Goal: Task Accomplishment & Management: Manage account settings

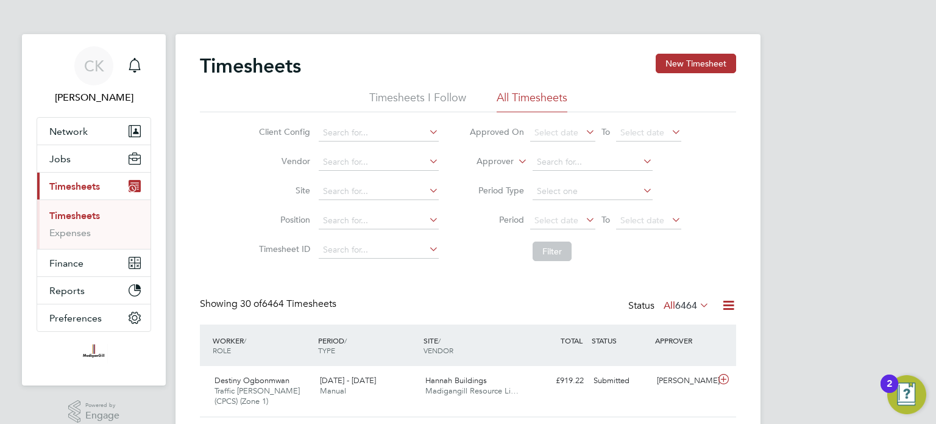
click at [65, 160] on span "Jobs" at bounding box center [59, 159] width 21 height 12
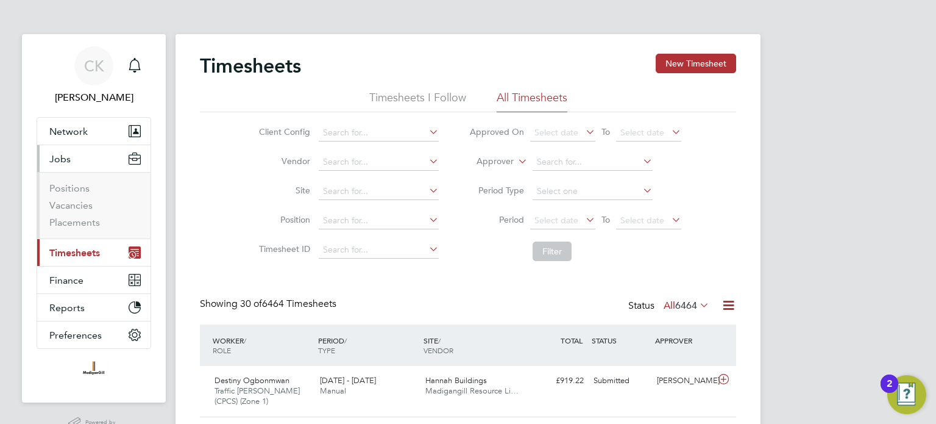
click at [78, 250] on span "Timesheets" at bounding box center [74, 253] width 51 height 12
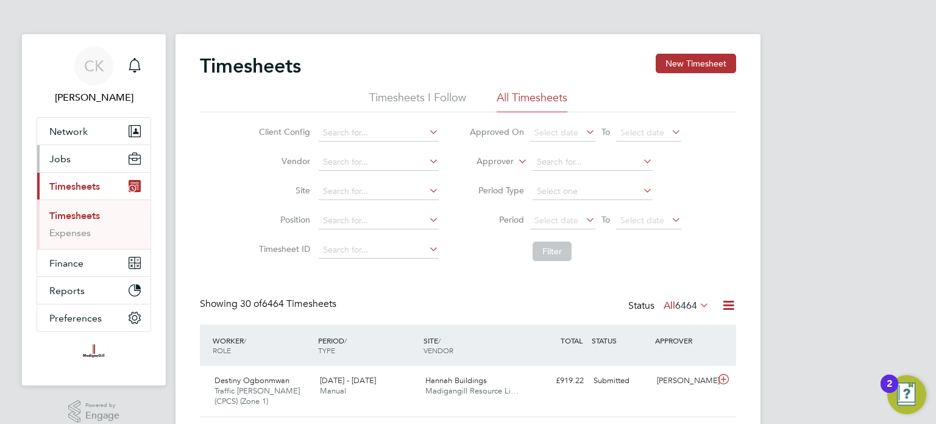
click at [73, 153] on button "Jobs" at bounding box center [93, 158] width 113 height 27
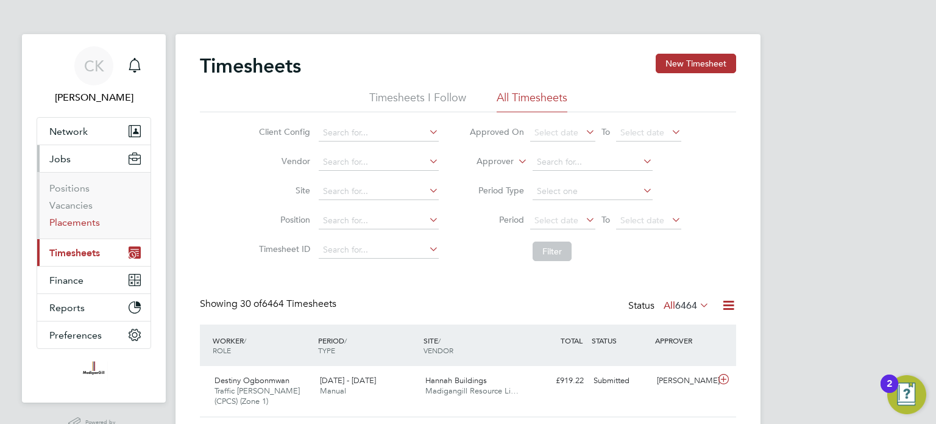
click at [83, 224] on link "Placements" at bounding box center [74, 222] width 51 height 12
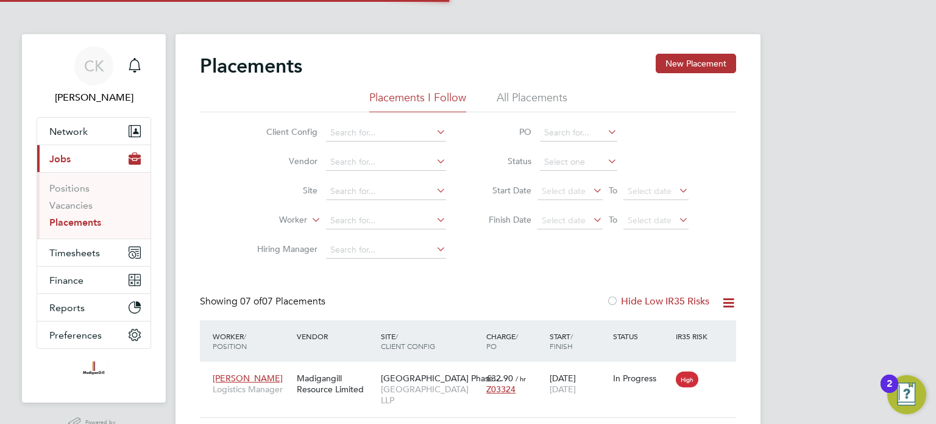
scroll to position [46, 106]
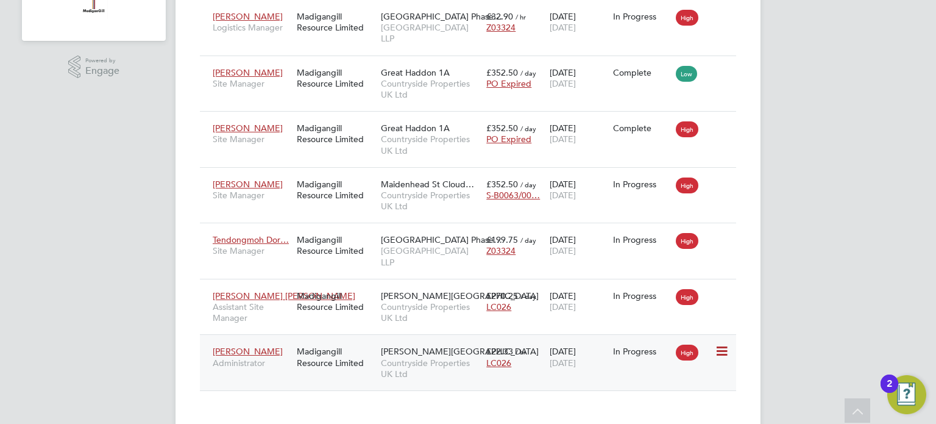
click at [251, 346] on span "[PERSON_NAME]" at bounding box center [248, 351] width 70 height 11
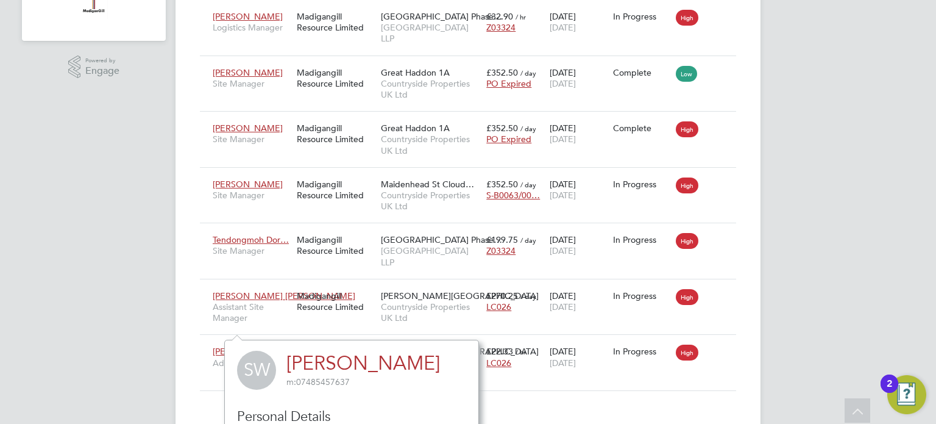
click at [826, 277] on div "CK Cian Kavanagh Notifications Applications: Network Team Members Businesses Si…" at bounding box center [468, 42] width 936 height 808
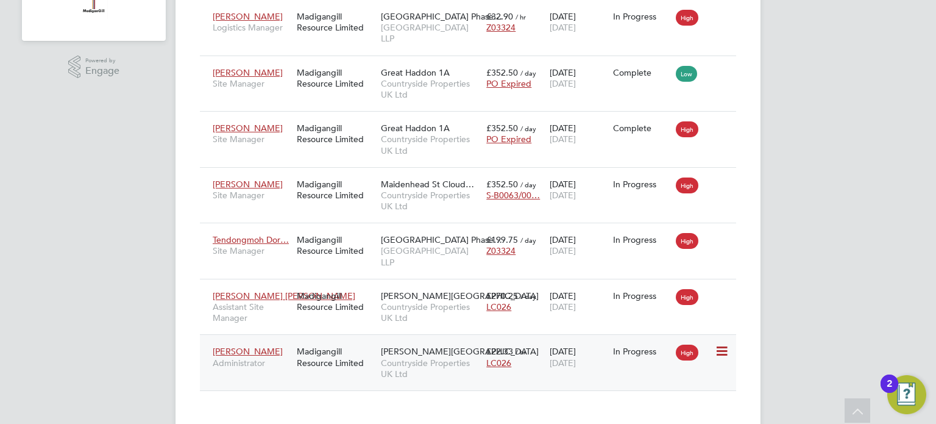
click at [725, 344] on icon at bounding box center [721, 351] width 12 height 15
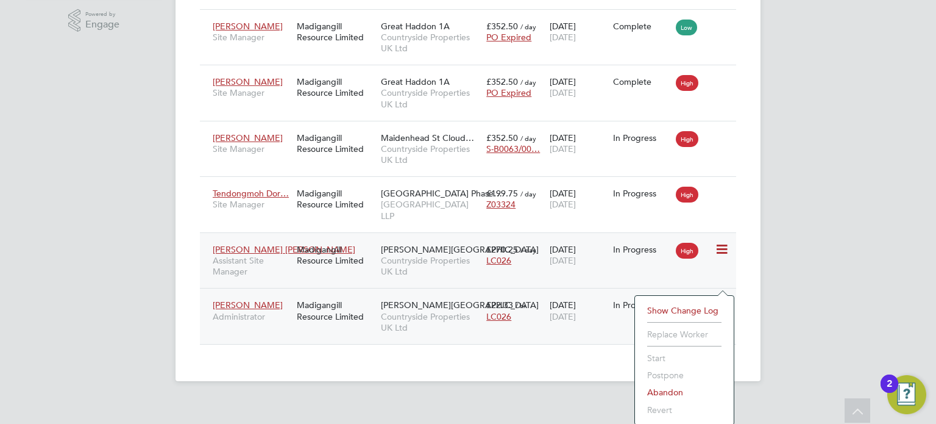
drag, startPoint x: 456, startPoint y: 347, endPoint x: 336, endPoint y: 299, distance: 129.2
click at [455, 346] on div "Placements New Placement Placements I Follow All Placements Client Config Vendo…" at bounding box center [468, 3] width 585 height 755
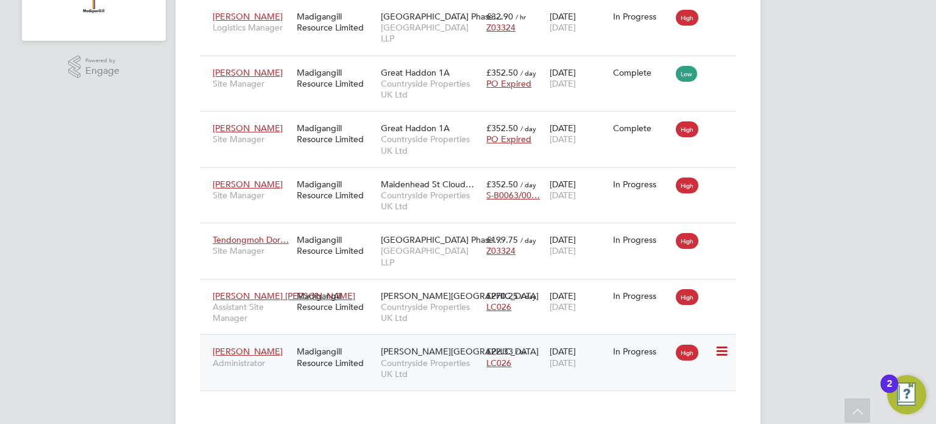
click at [230, 346] on span "[PERSON_NAME]" at bounding box center [248, 351] width 70 height 11
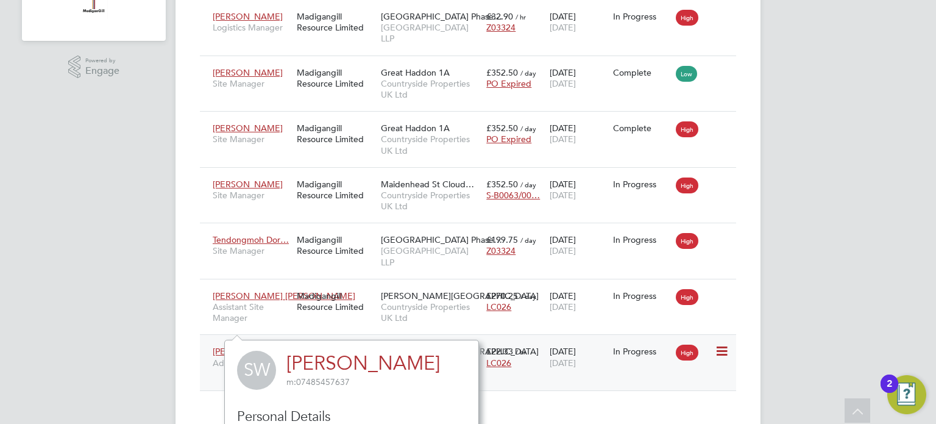
click at [348, 334] on div "Stephanie Wall Administrator Madigangill Resource Limited Merrick Place Country…" at bounding box center [468, 362] width 536 height 56
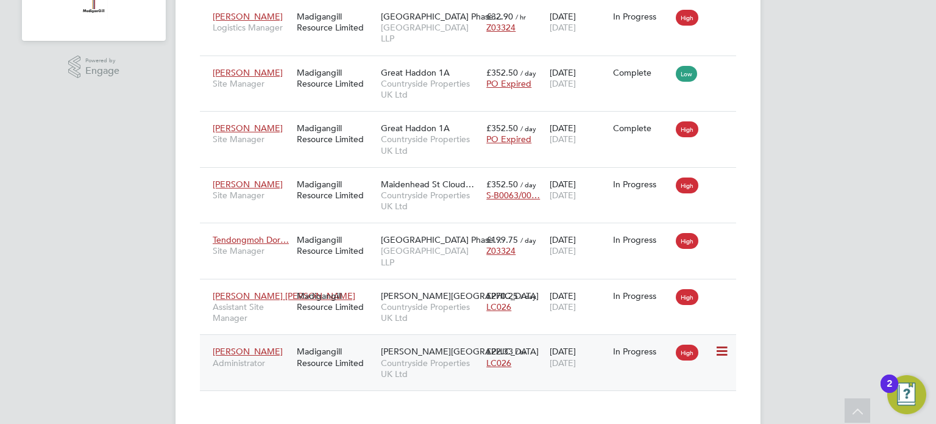
click at [385, 340] on div "Merrick Place Countryside Properties UK Ltd" at bounding box center [430, 363] width 105 height 46
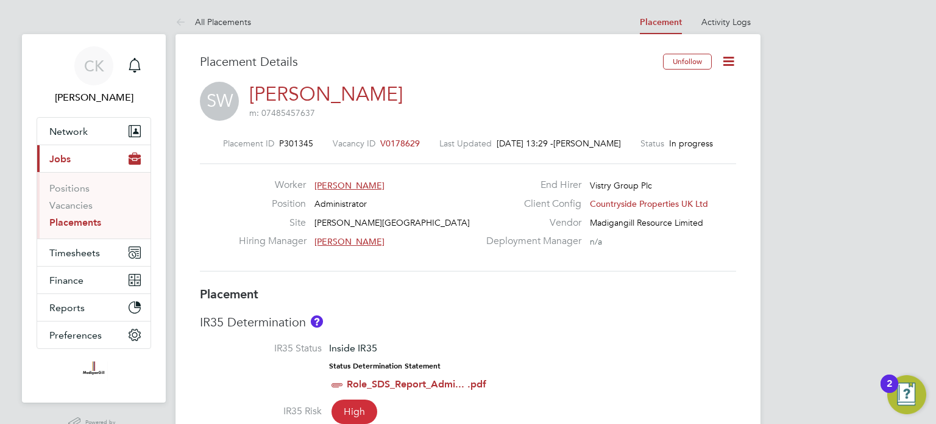
click at [725, 60] on icon at bounding box center [728, 61] width 15 height 15
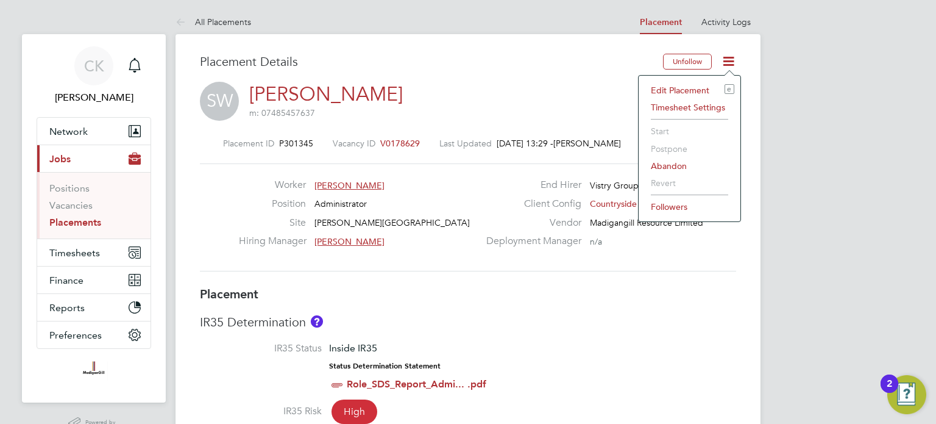
click at [683, 90] on li "Edit Placement e" at bounding box center [690, 90] width 90 height 17
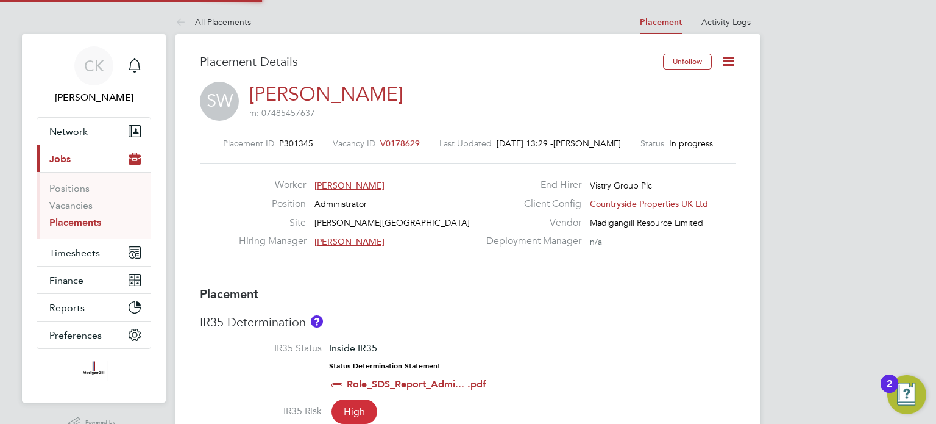
type input "[PERSON_NAME]"
type input "[DATE]"
type input "07:00"
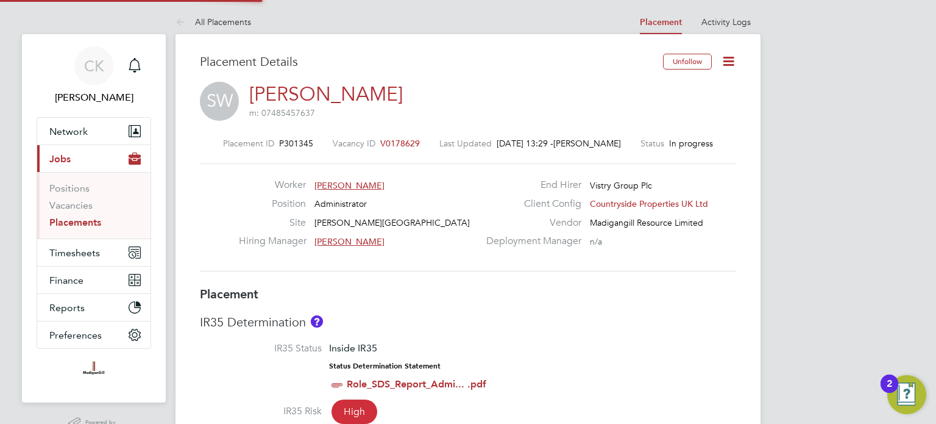
type input "16:00"
type input "120680"
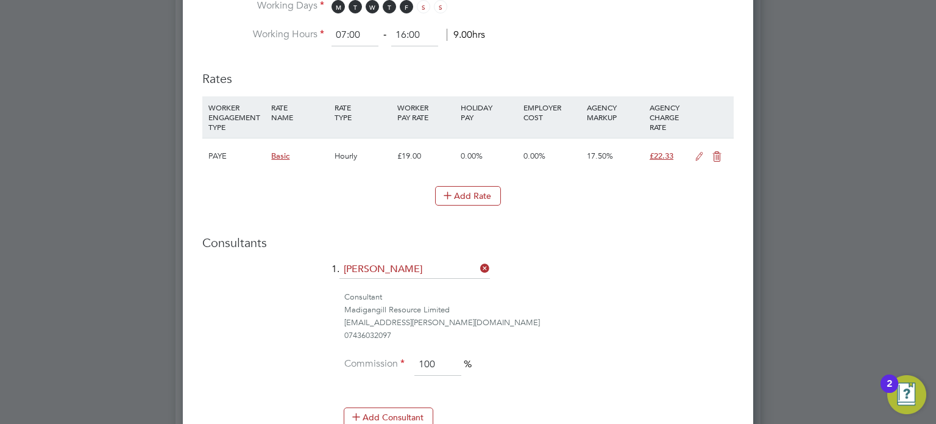
click at [699, 152] on icon at bounding box center [699, 157] width 15 height 10
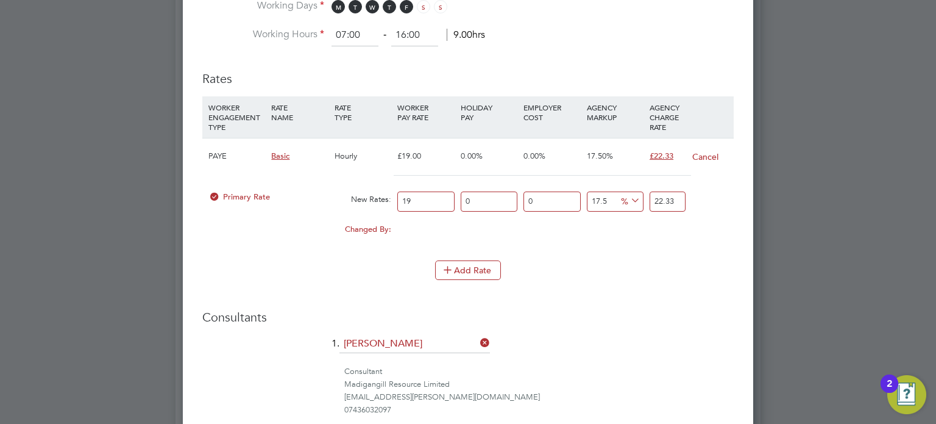
click at [667, 194] on input "22.33" at bounding box center [668, 201] width 36 height 20
type input "-94.73684210526316"
type input "1"
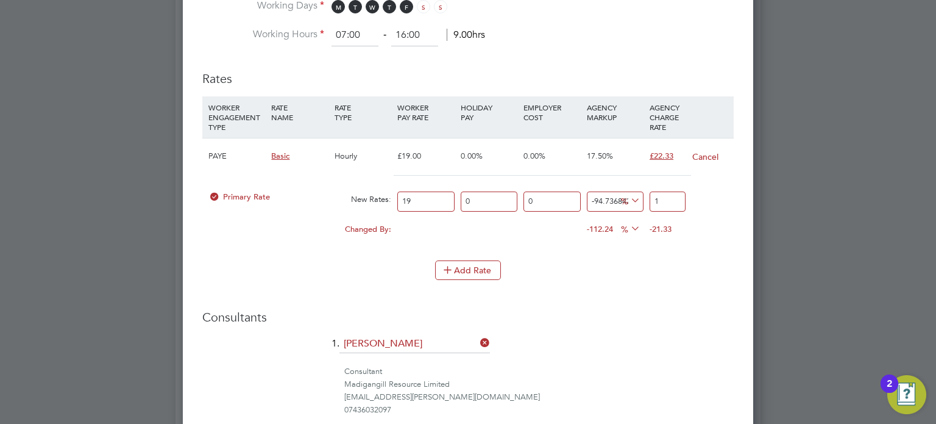
type input "0"
type input "19"
click at [679, 263] on div "Add Rate" at bounding box center [468, 270] width 532 height 20
drag, startPoint x: 422, startPoint y: 192, endPoint x: 387, endPoint y: 190, distance: 35.4
click at [387, 190] on div "Primary Rate New Rates: 19 0 n/a 0 n/a 0 0 % 19" at bounding box center [468, 201] width 532 height 32
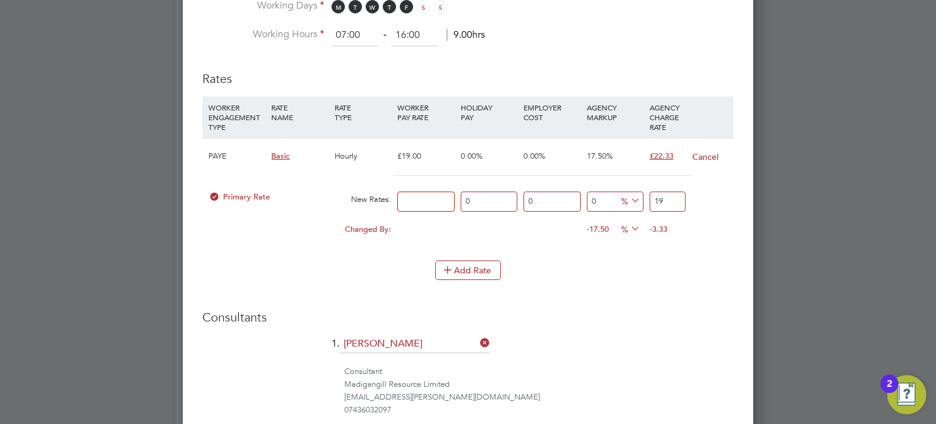
type input "0"
click at [597, 199] on input "0" at bounding box center [615, 201] width 57 height 20
click at [406, 202] on input "0" at bounding box center [425, 201] width 57 height 20
type input "1"
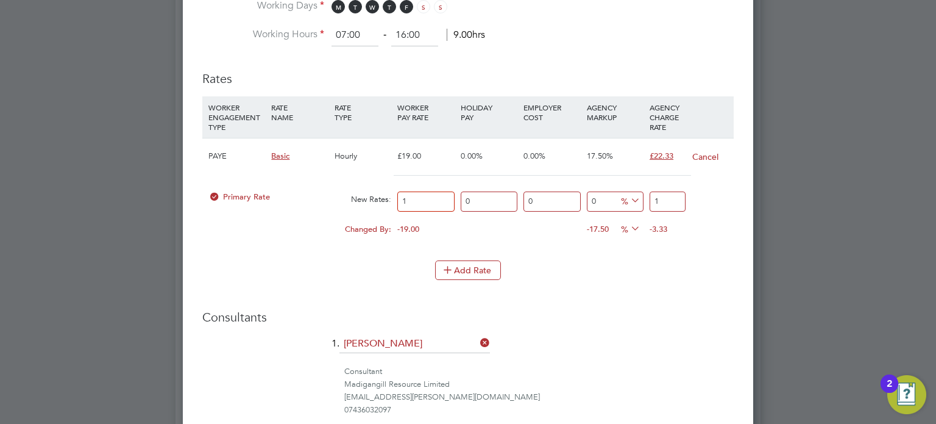
type input "16"
type input "16.1"
type input "16.18"
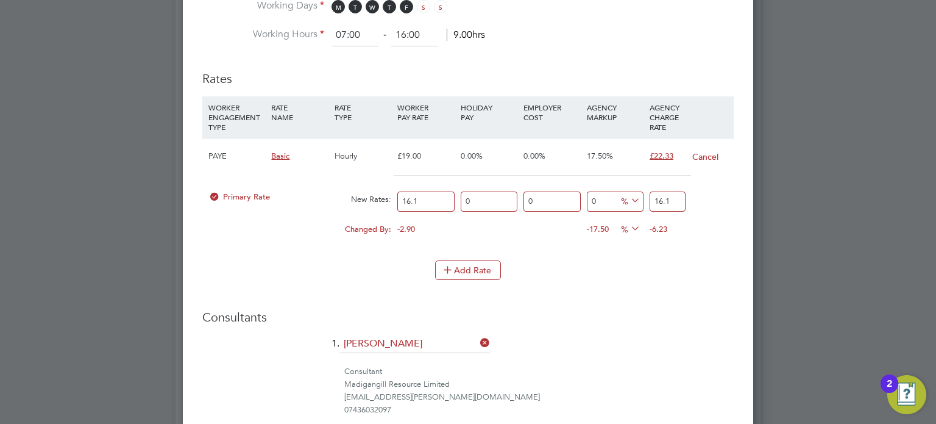
type input "16.18"
click at [683, 293] on li "Rates WORKER ENGAGEMENT TYPE RATE NAME RATE TYPE WORKER PAY RATE HOLIDAY PAY EM…" at bounding box center [468, 182] width 532 height 246
click at [606, 196] on input "0" at bounding box center [615, 201] width 57 height 20
type input "1"
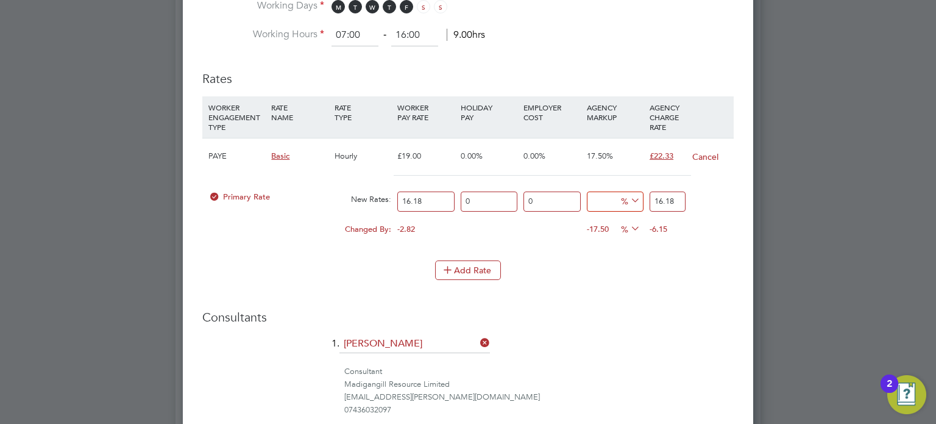
type input "16.3418"
type input "17"
type input "18.9306"
type input "17.5"
type input "19.0115"
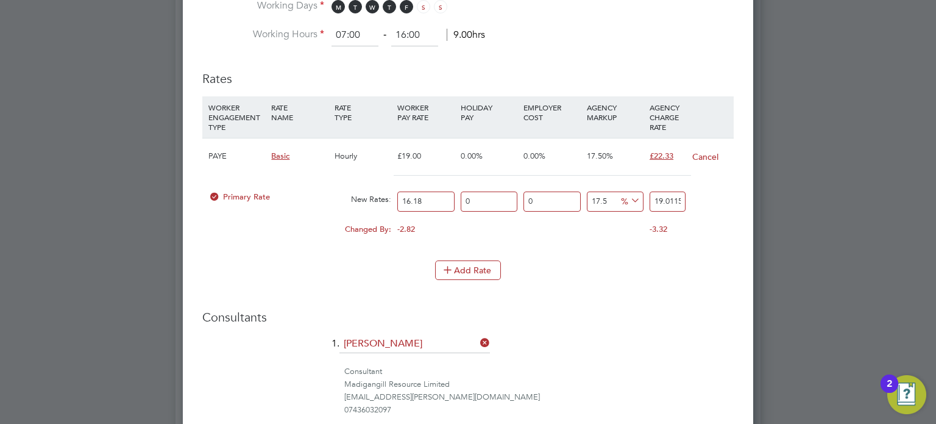
click at [669, 309] on h3 "Consultants" at bounding box center [468, 317] width 532 height 16
click at [675, 198] on input "19.0115" at bounding box center [668, 201] width 36 height 20
type input "17.49690976514215"
type input "19.011"
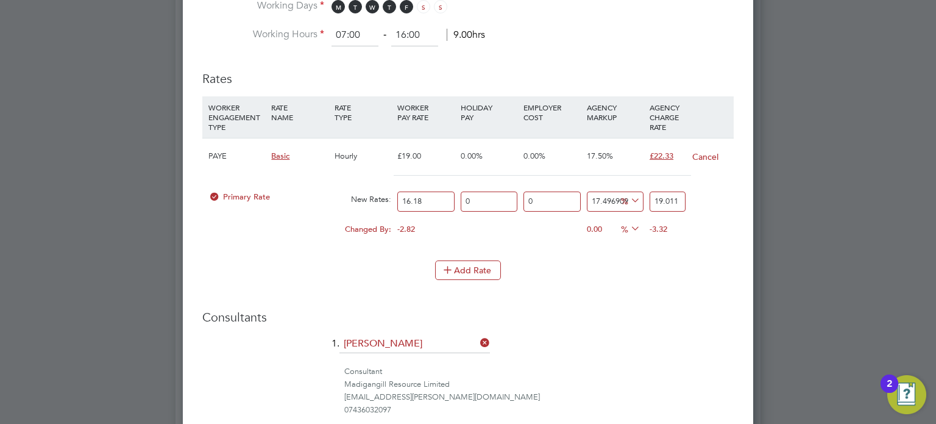
scroll to position [0, 0]
type input "17.49072929542645"
type input "19.009999999999998"
click at [630, 263] on div "Add Rate" at bounding box center [468, 270] width 532 height 20
click at [674, 198] on input "19.009999999999998" at bounding box center [668, 201] width 36 height 20
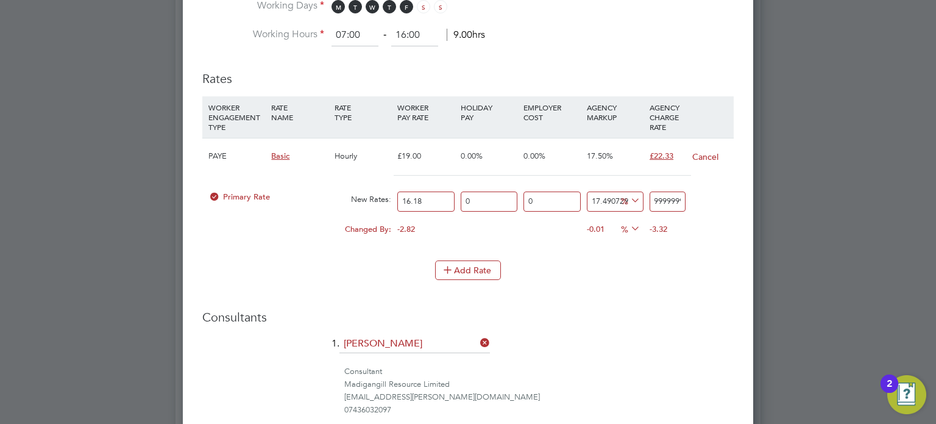
scroll to position [0, 50]
type input "17.49072929542639"
type input "19.00999999999999"
type input "17.490729295425833"
type input "19.0099999999999"
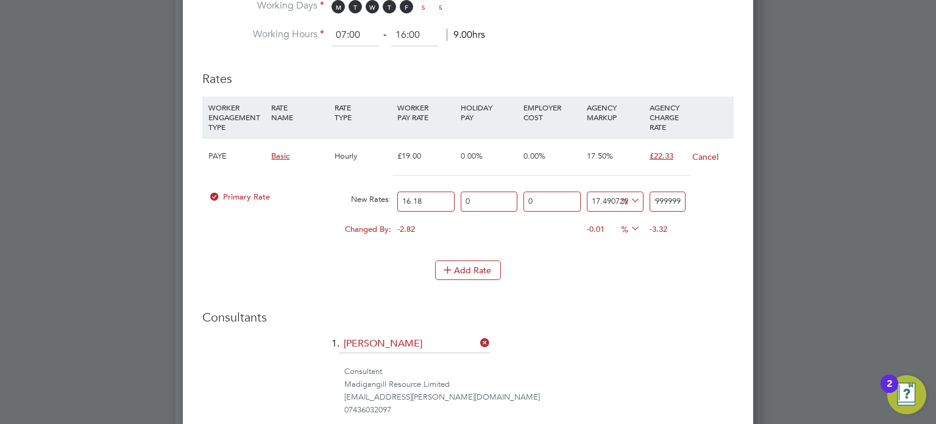
type input "17.490729295420273"
type input "19.009999999999"
type input "17.49072929536465"
type input "19.0099999999"
type input "17.490729289245984"
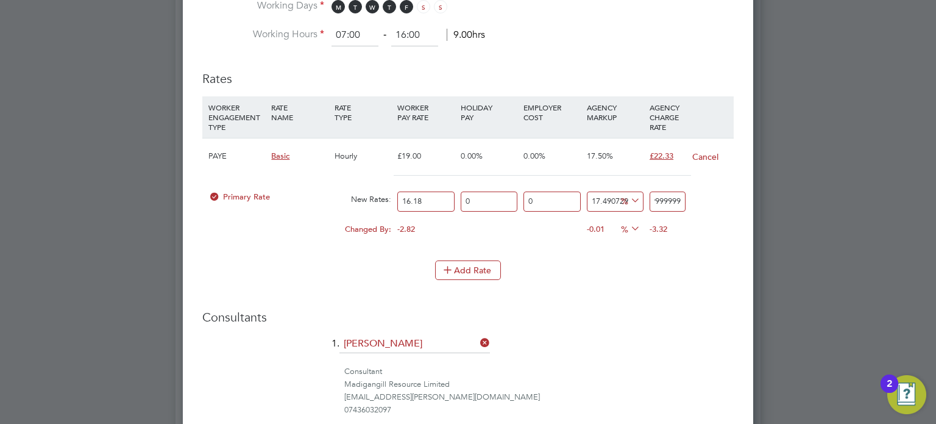
type input "19.009999999"
type input "17.490729233621757"
type input "19.0099999"
type input "17.490723114956737"
type input "19.009999"
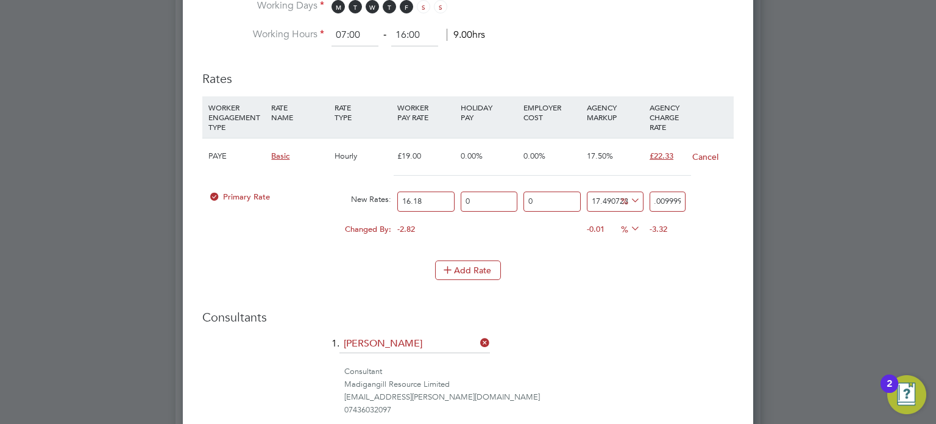
type input "17.490667490729294"
type input "19.00999"
type input "17.490111248454884"
type input "19.0099"
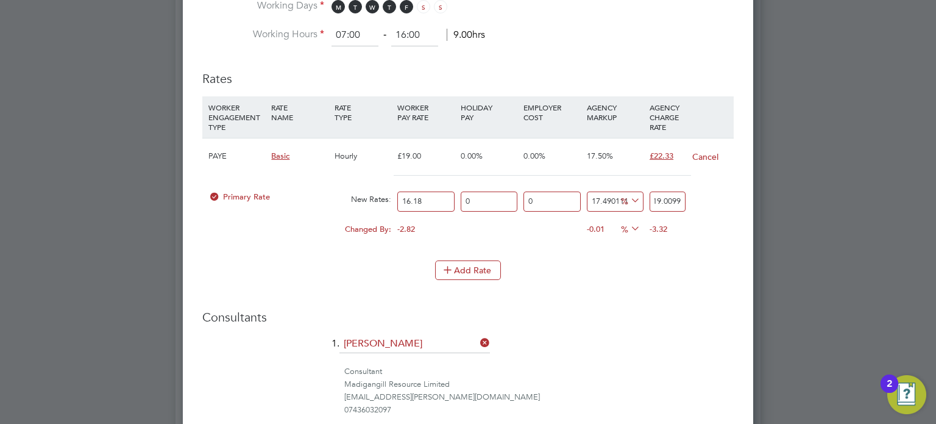
type input "17.484548825710753"
type input "19.009"
type input "17.428924598269468"
type input "19.00"
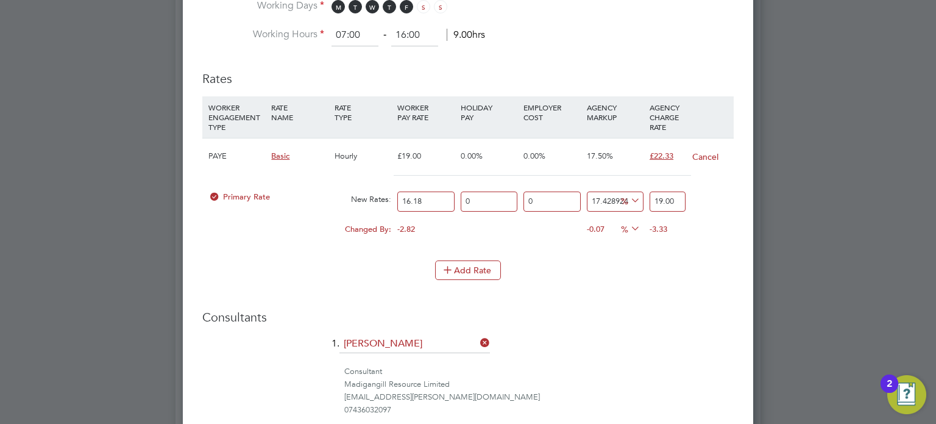
click at [708, 297] on li "Rates WORKER ENGAGEMENT TYPE RATE NAME RATE TYPE WORKER PAY RATE HOLIDAY PAY EM…" at bounding box center [468, 182] width 532 height 246
click at [607, 197] on input "17.428924598269468" at bounding box center [615, 201] width 57 height 20
click at [660, 316] on h3 "Consultants" at bounding box center [468, 317] width 532 height 16
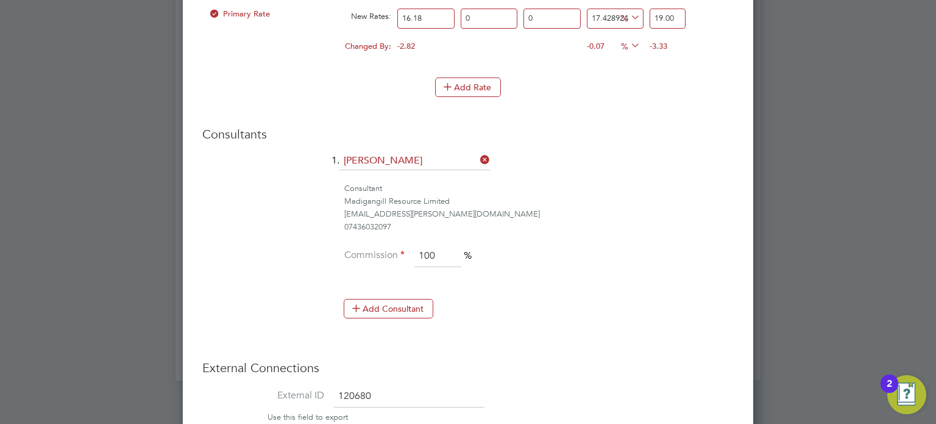
scroll to position [1033, 0]
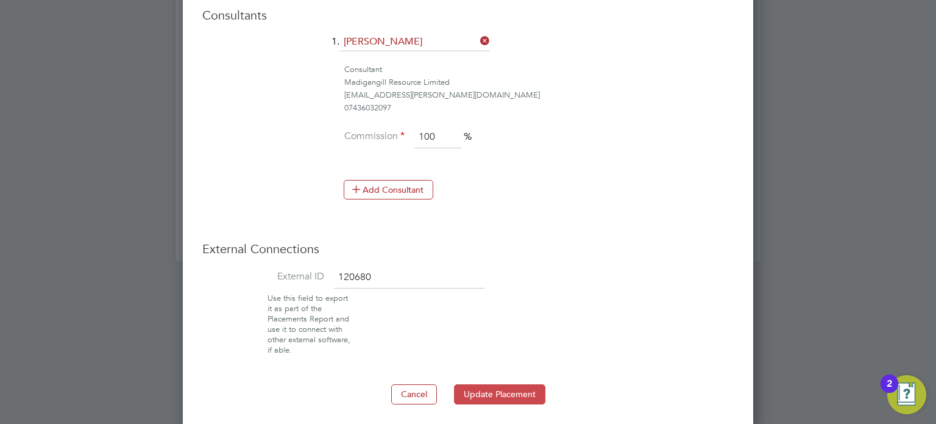
click at [513, 390] on button "Update Placement" at bounding box center [499, 394] width 91 height 20
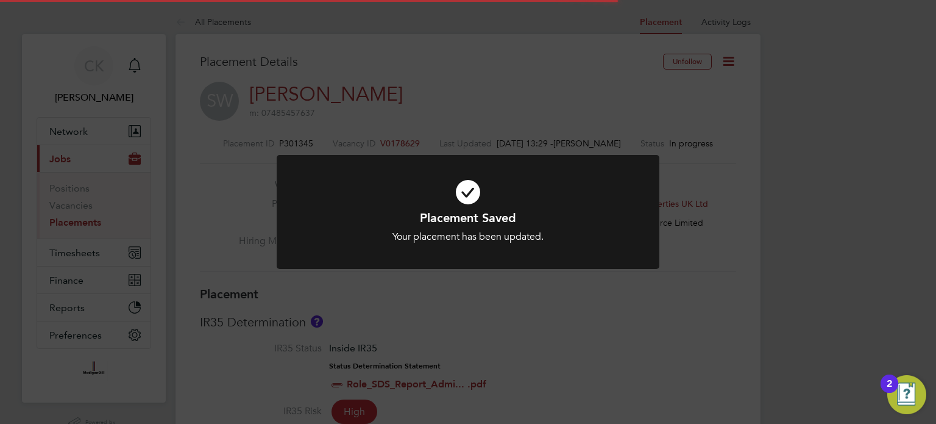
scroll to position [36, 85]
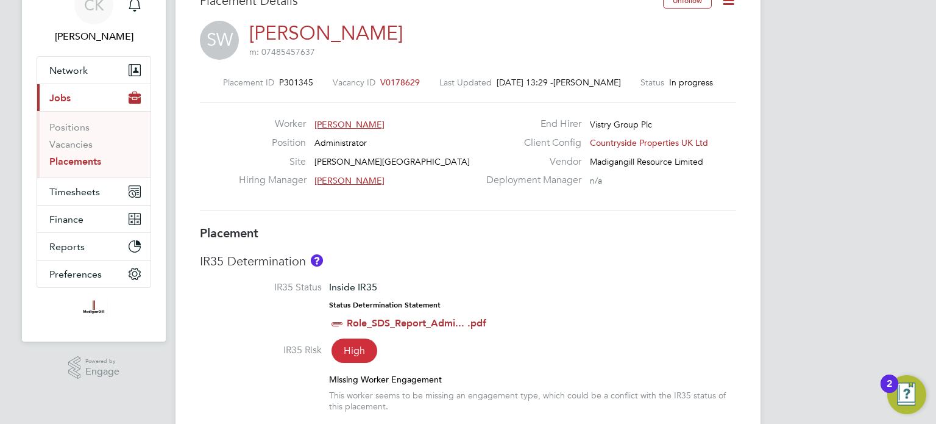
scroll to position [122, 0]
